Goal: Navigation & Orientation: Find specific page/section

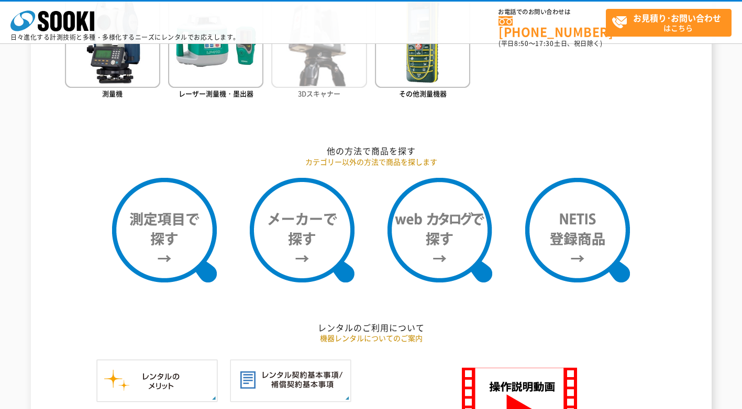
scroll to position [785, 0]
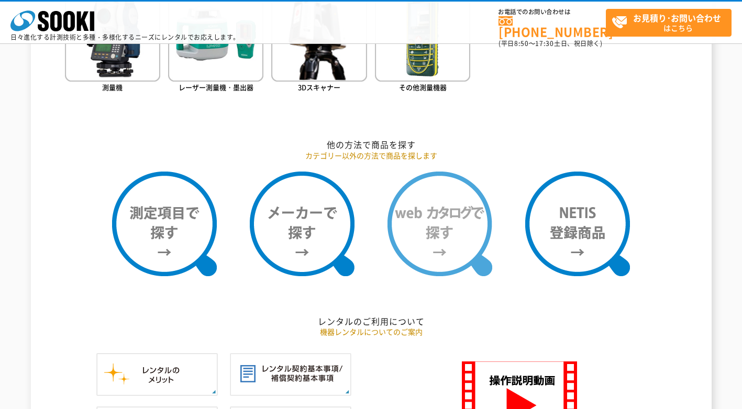
click at [442, 236] on img at bounding box center [439, 224] width 105 height 105
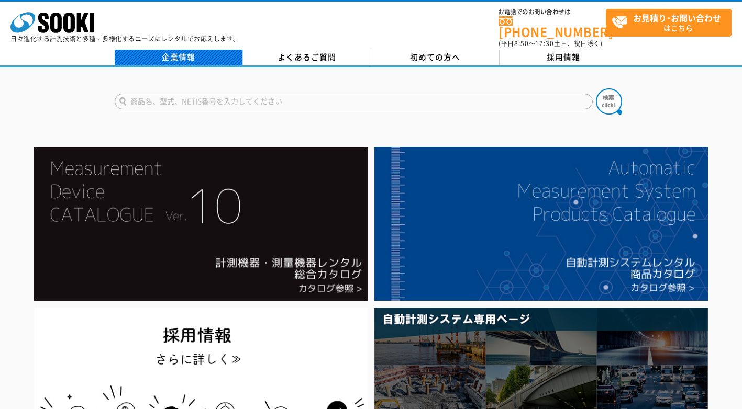
click at [157, 50] on link "企業情報" at bounding box center [179, 58] width 128 height 16
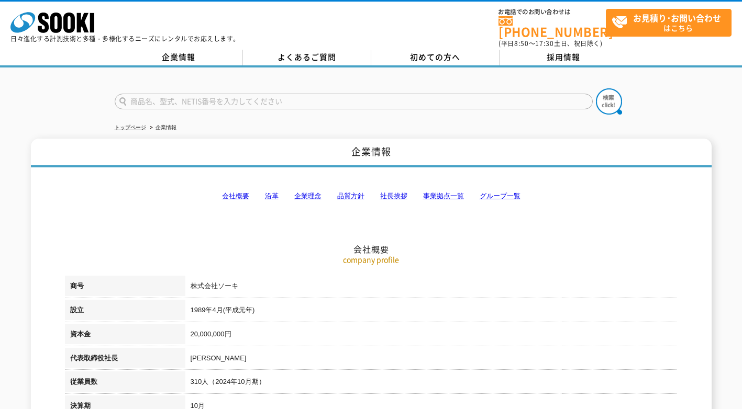
click at [441, 192] on link "事業拠点一覧" at bounding box center [443, 196] width 41 height 8
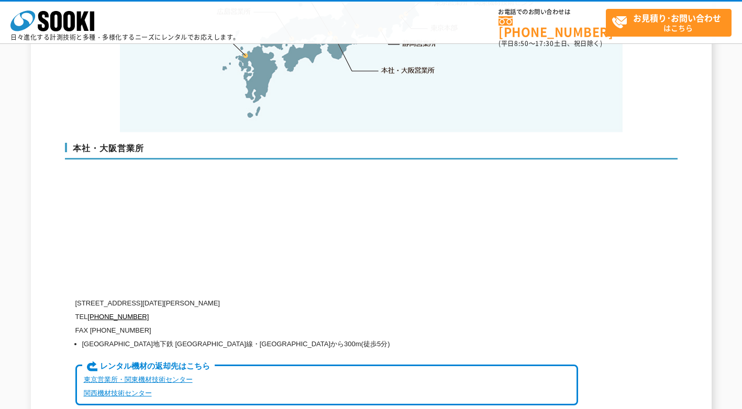
scroll to position [2155, 0]
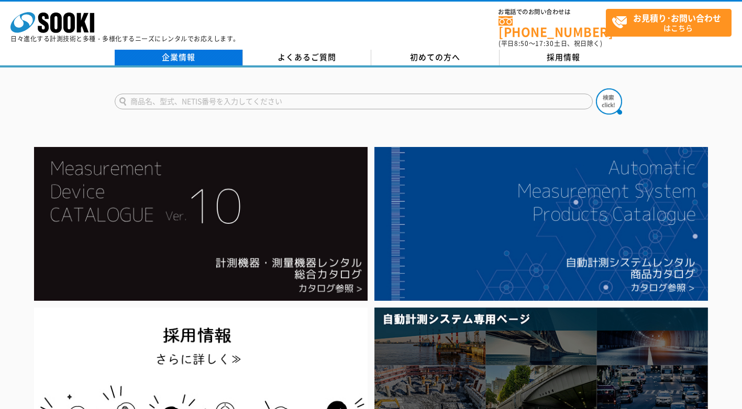
click at [165, 50] on link "企業情報" at bounding box center [179, 58] width 128 height 16
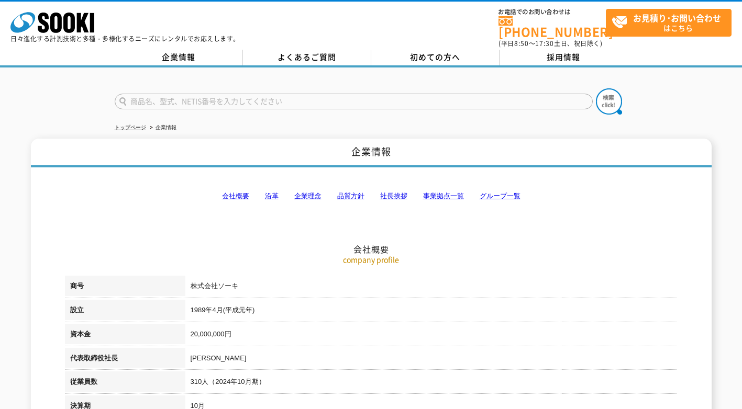
click at [443, 192] on link "事業拠点一覧" at bounding box center [443, 196] width 41 height 8
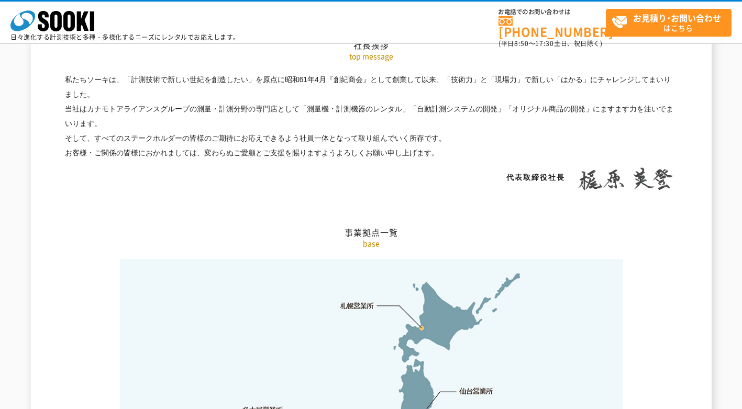
scroll to position [1893, 0]
